Goal: Task Accomplishment & Management: Manage account settings

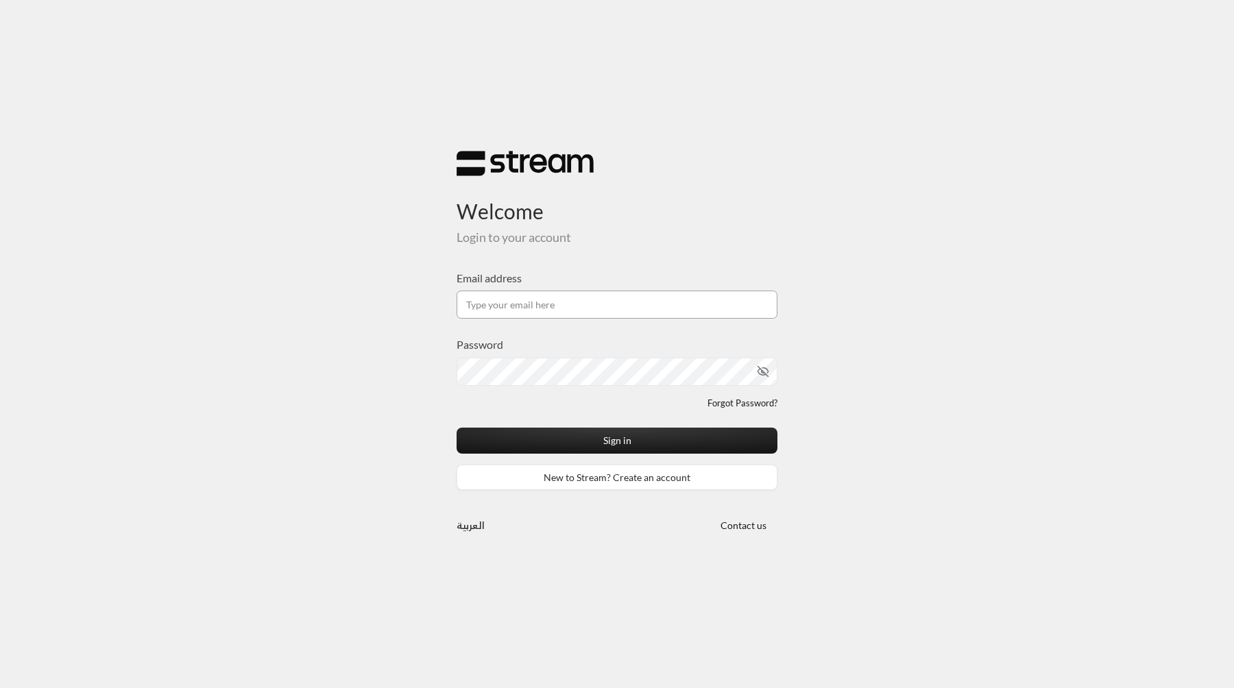
type input "[EMAIL_ADDRESS][DOMAIN_NAME]"
click at [457, 428] on button "Sign in" at bounding box center [617, 440] width 321 height 25
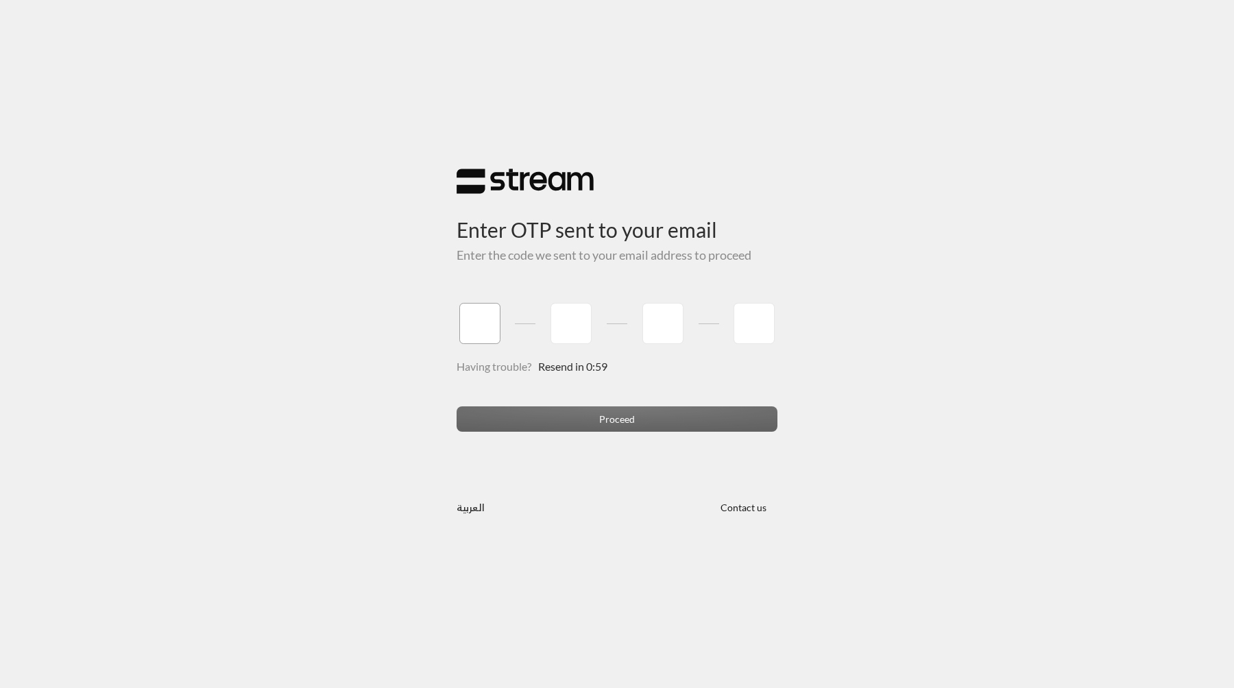
click at [490, 311] on input "tel" at bounding box center [479, 323] width 41 height 41
type input "1"
type input "2"
type input "3"
type input "4"
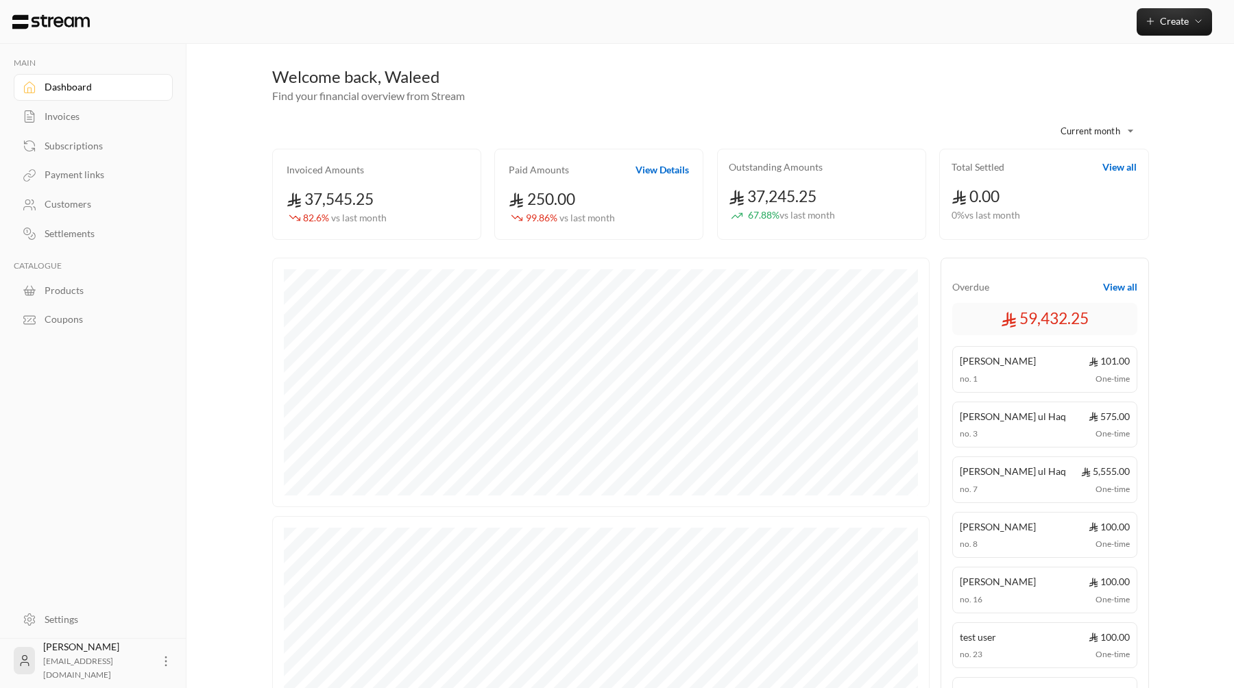
click at [27, 200] on icon at bounding box center [30, 205] width 14 height 14
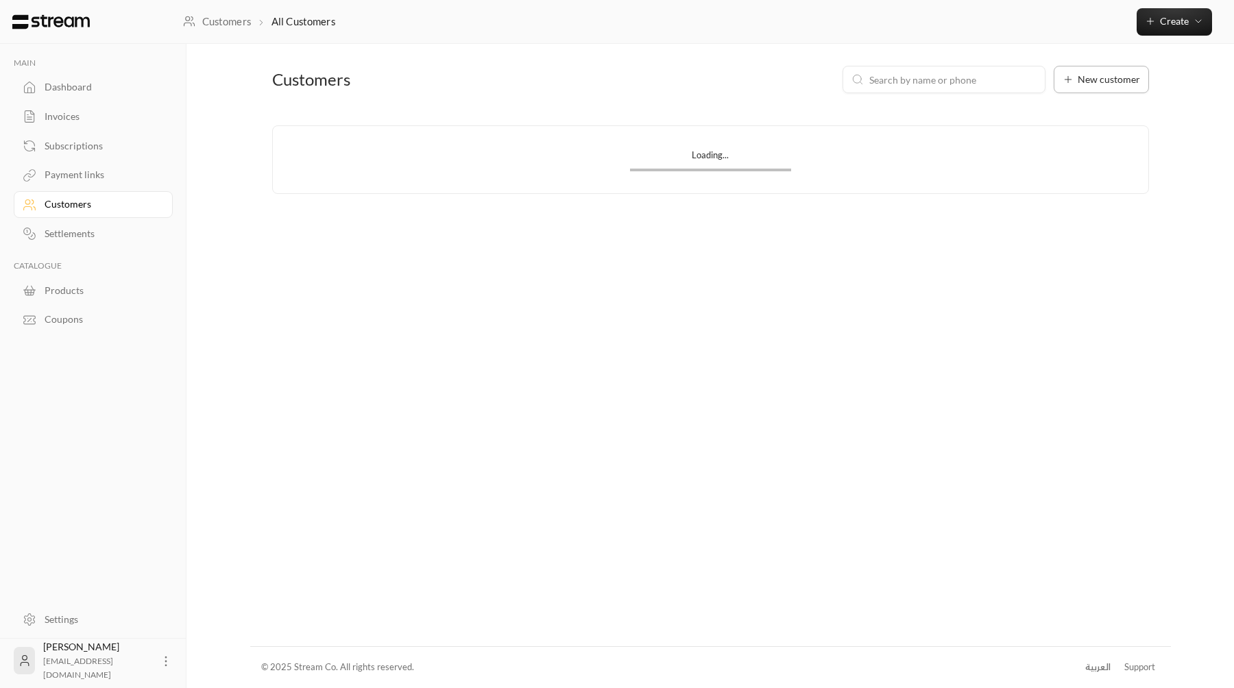
click at [1109, 83] on span "New customer" at bounding box center [1109, 80] width 62 height 10
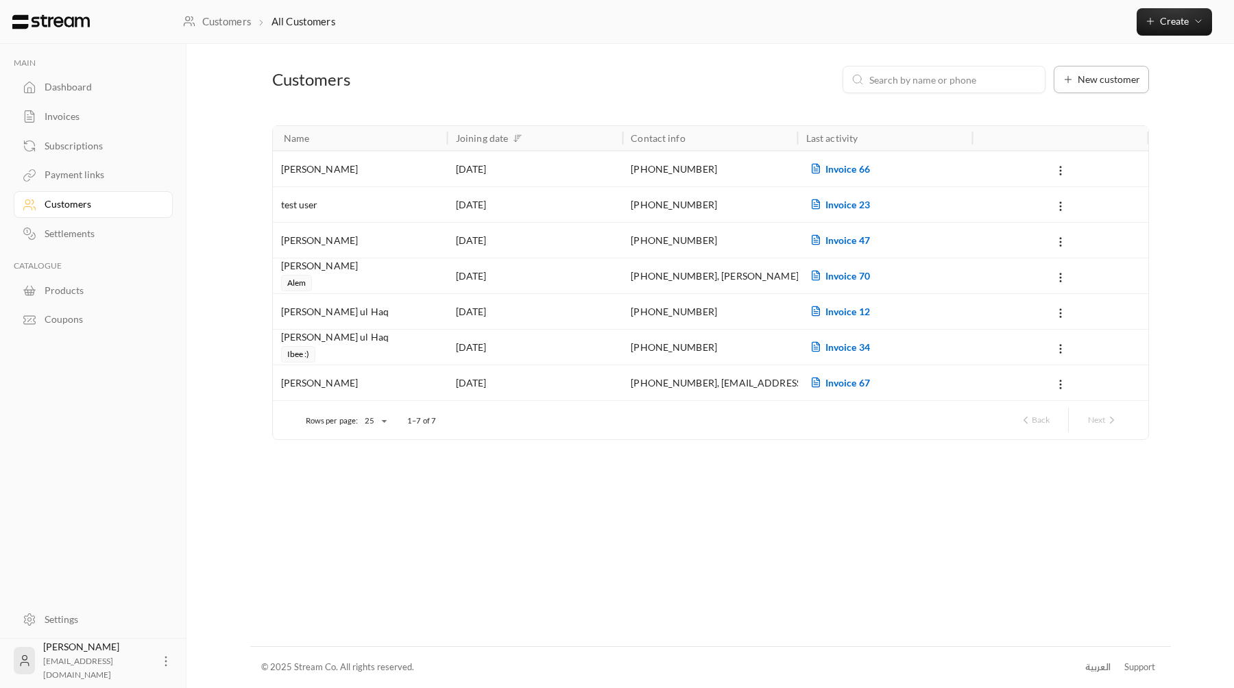
click at [1054, 73] on button "New customer" at bounding box center [1101, 79] width 95 height 27
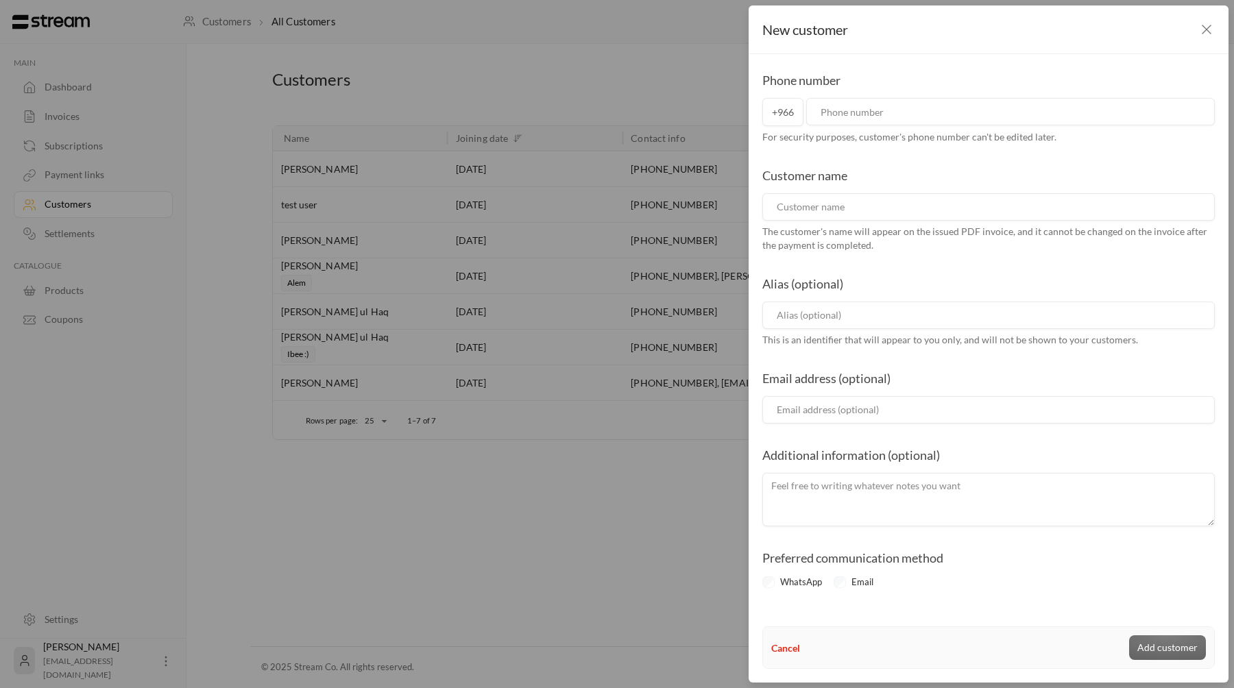
click at [783, 109] on span "+966" at bounding box center [782, 112] width 41 height 28
click at [650, 102] on div "New customer Phone number +966 For security purposes, customer's phone number c…" at bounding box center [617, 344] width 1234 height 688
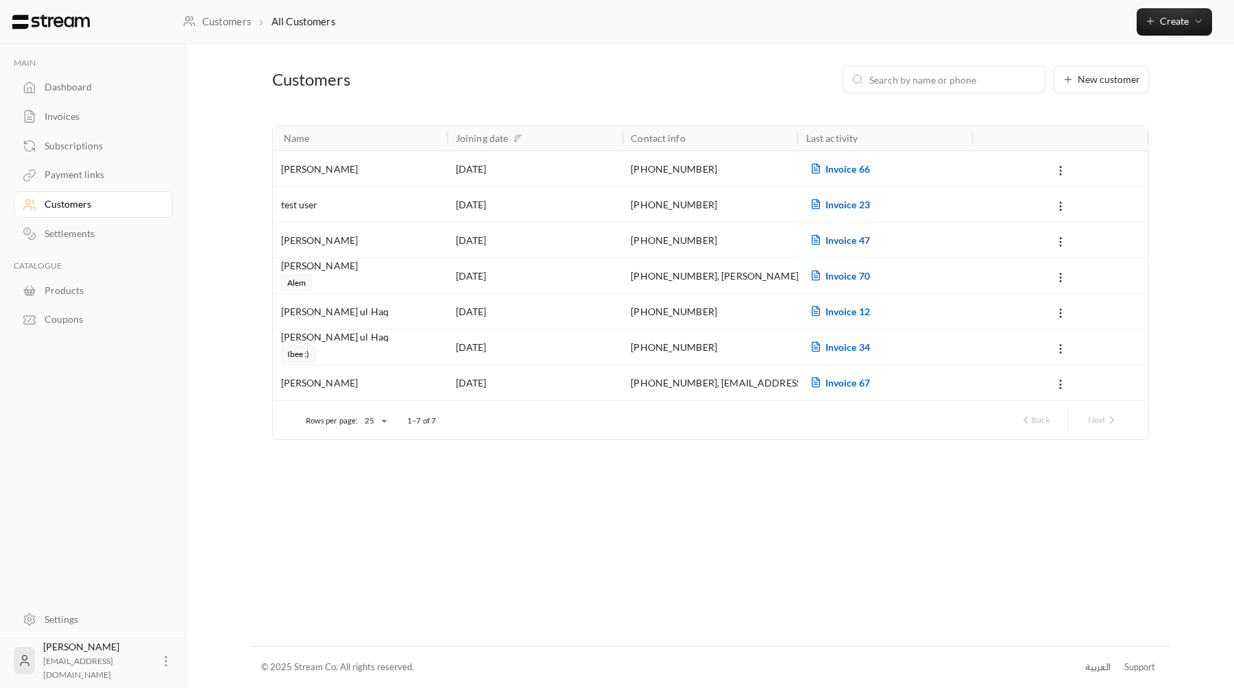
click at [846, 186] on div "Invoice 23" at bounding box center [885, 204] width 175 height 36
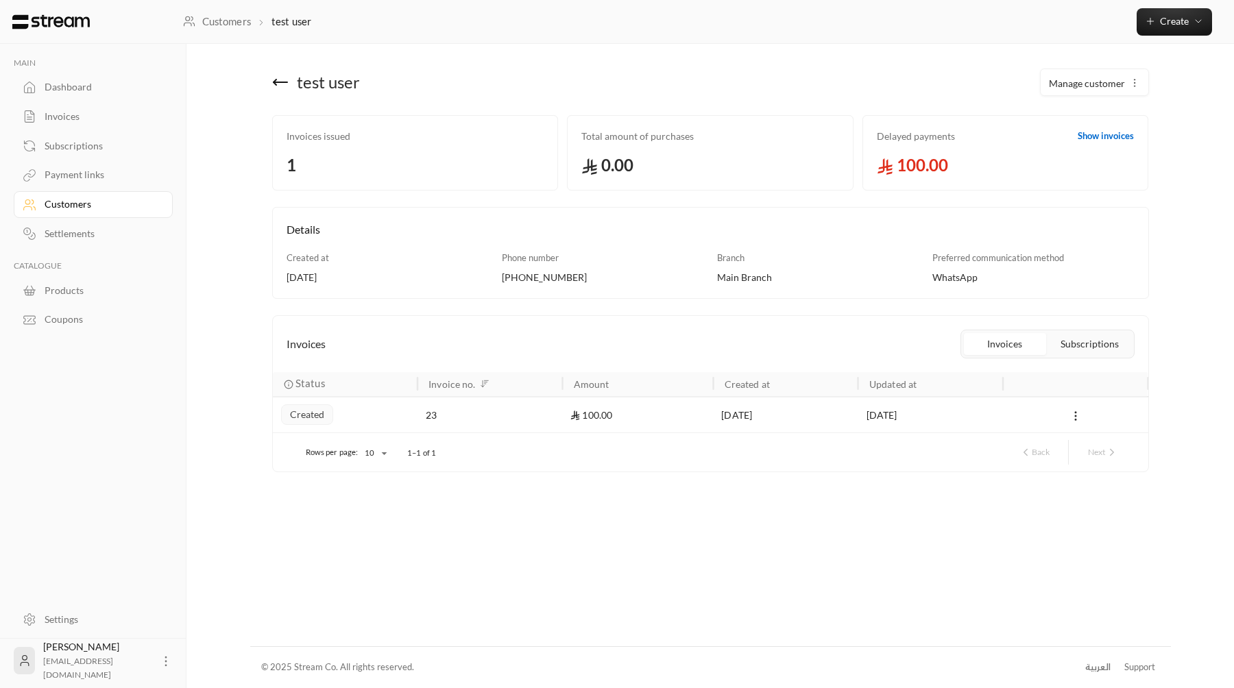
click at [1130, 77] on icon "button" at bounding box center [1134, 82] width 11 height 11
click at [1082, 119] on link "Edit" at bounding box center [1091, 123] width 85 height 25
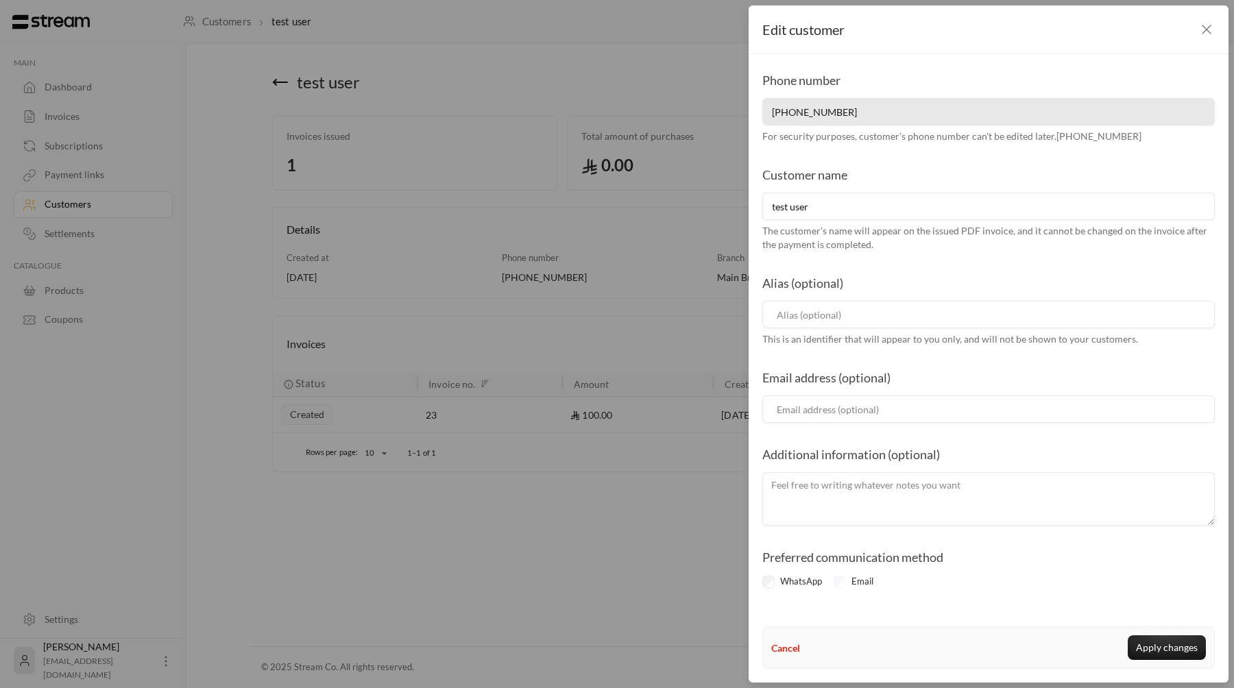
click at [654, 114] on div "Edit customer Phone number [PHONE_NUMBER] For security purposes, customer's pho…" at bounding box center [617, 344] width 1234 height 688
